Goal: Information Seeking & Learning: Learn about a topic

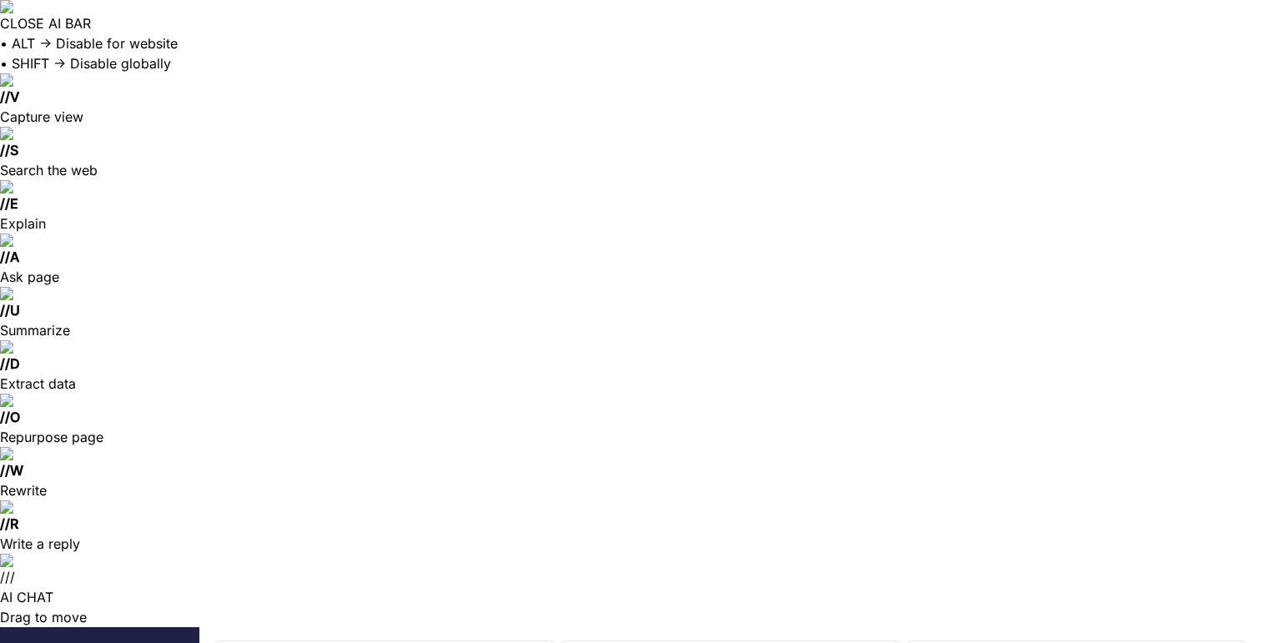
drag, startPoint x: 312, startPoint y: 28, endPoint x: 384, endPoint y: 29, distance: 72.5
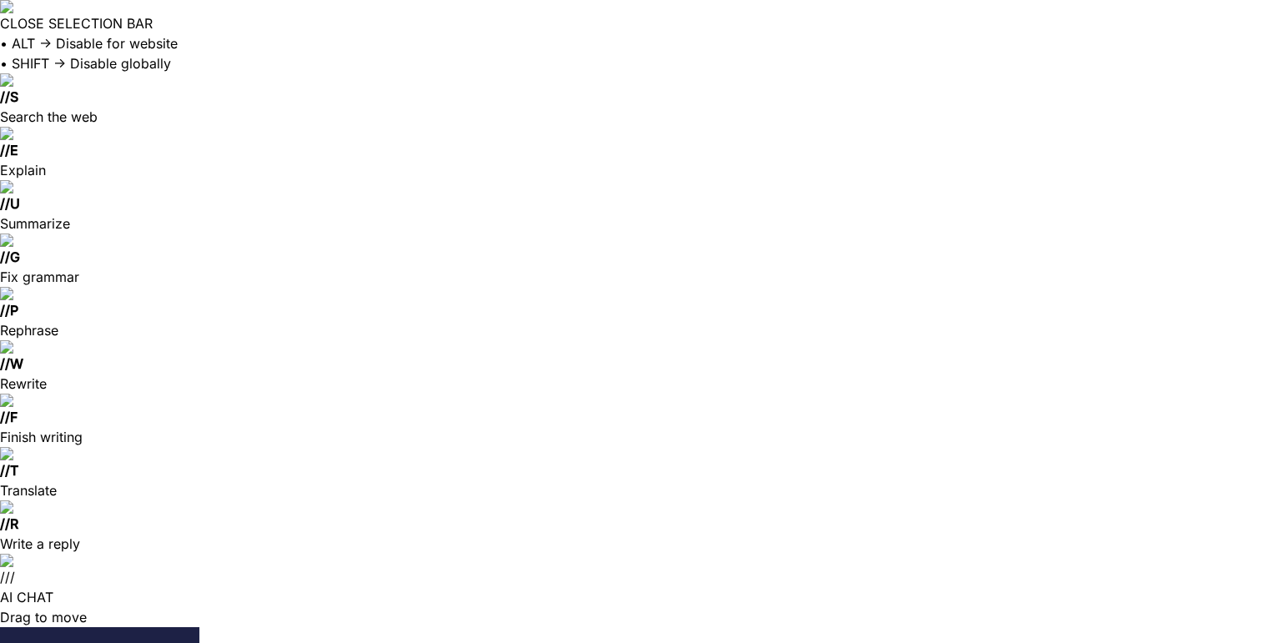
drag, startPoint x: 310, startPoint y: 28, endPoint x: 379, endPoint y: 30, distance: 69.3
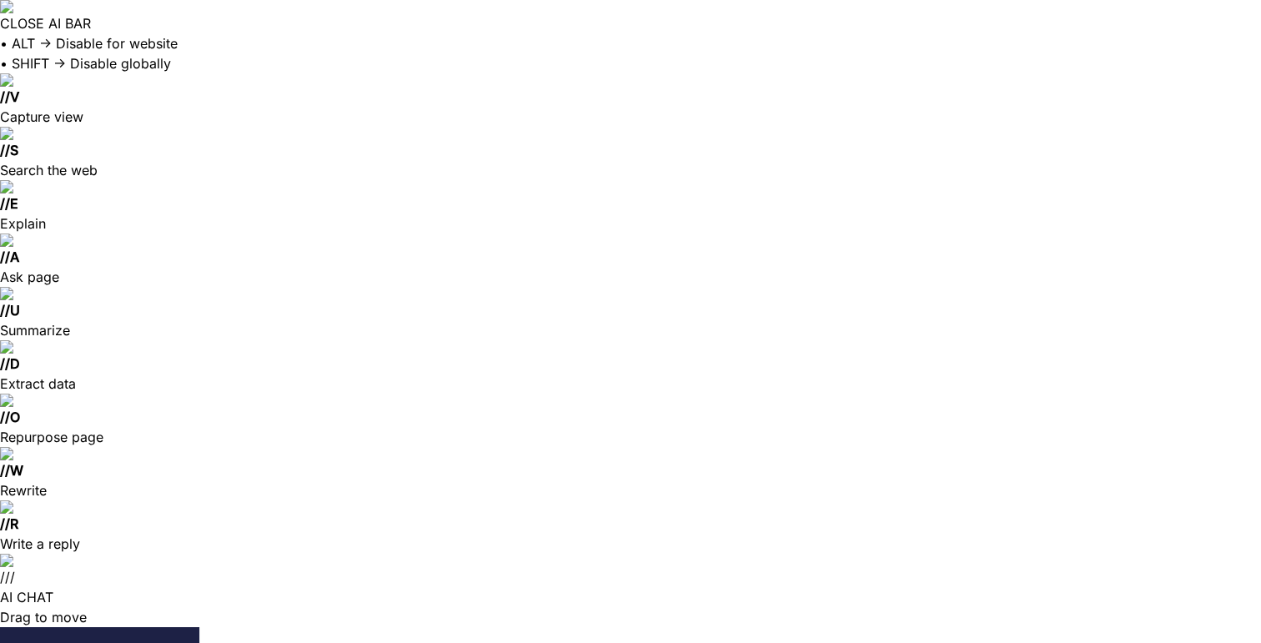
checkbox input "true"
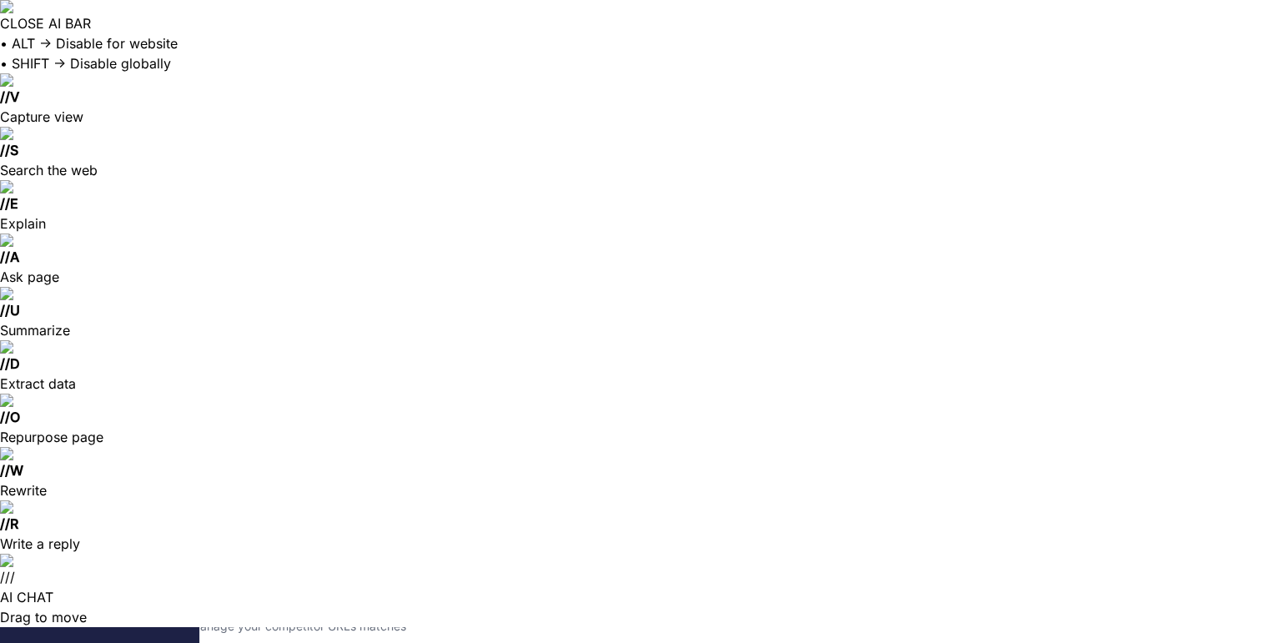
scroll to position [54, 0]
drag, startPoint x: 1020, startPoint y: 33, endPoint x: 1162, endPoint y: 36, distance: 141.8
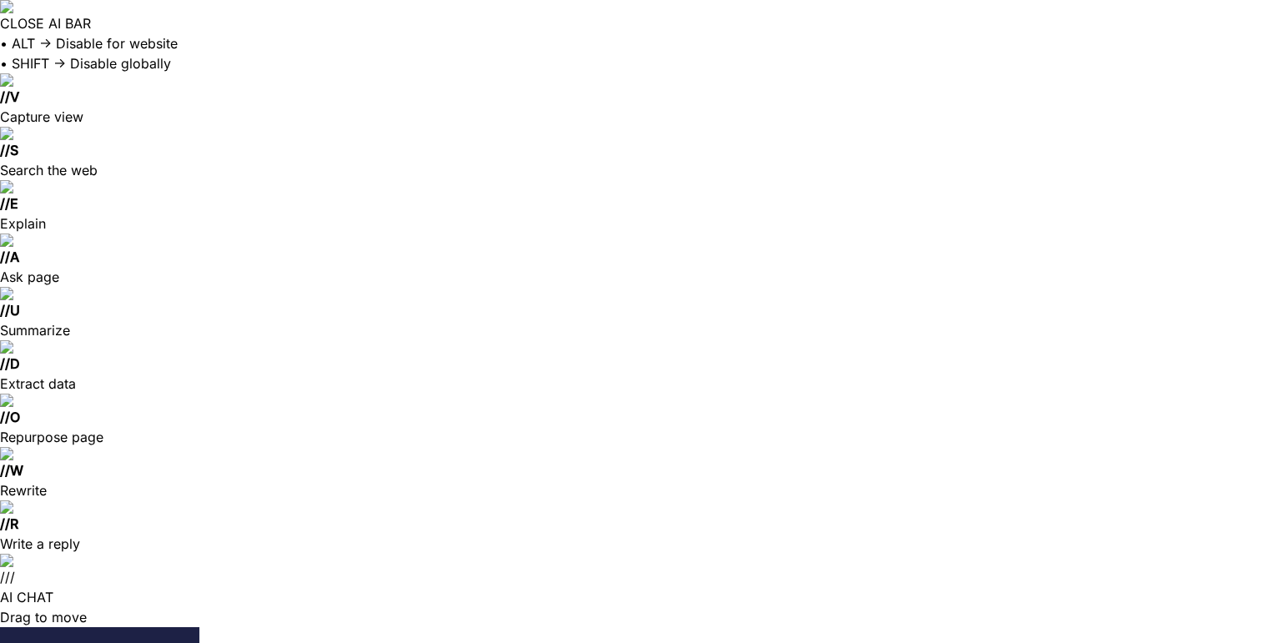
drag, startPoint x: 790, startPoint y: 208, endPoint x: 584, endPoint y: 213, distance: 206.9
